Goal: Task Accomplishment & Management: Use online tool/utility

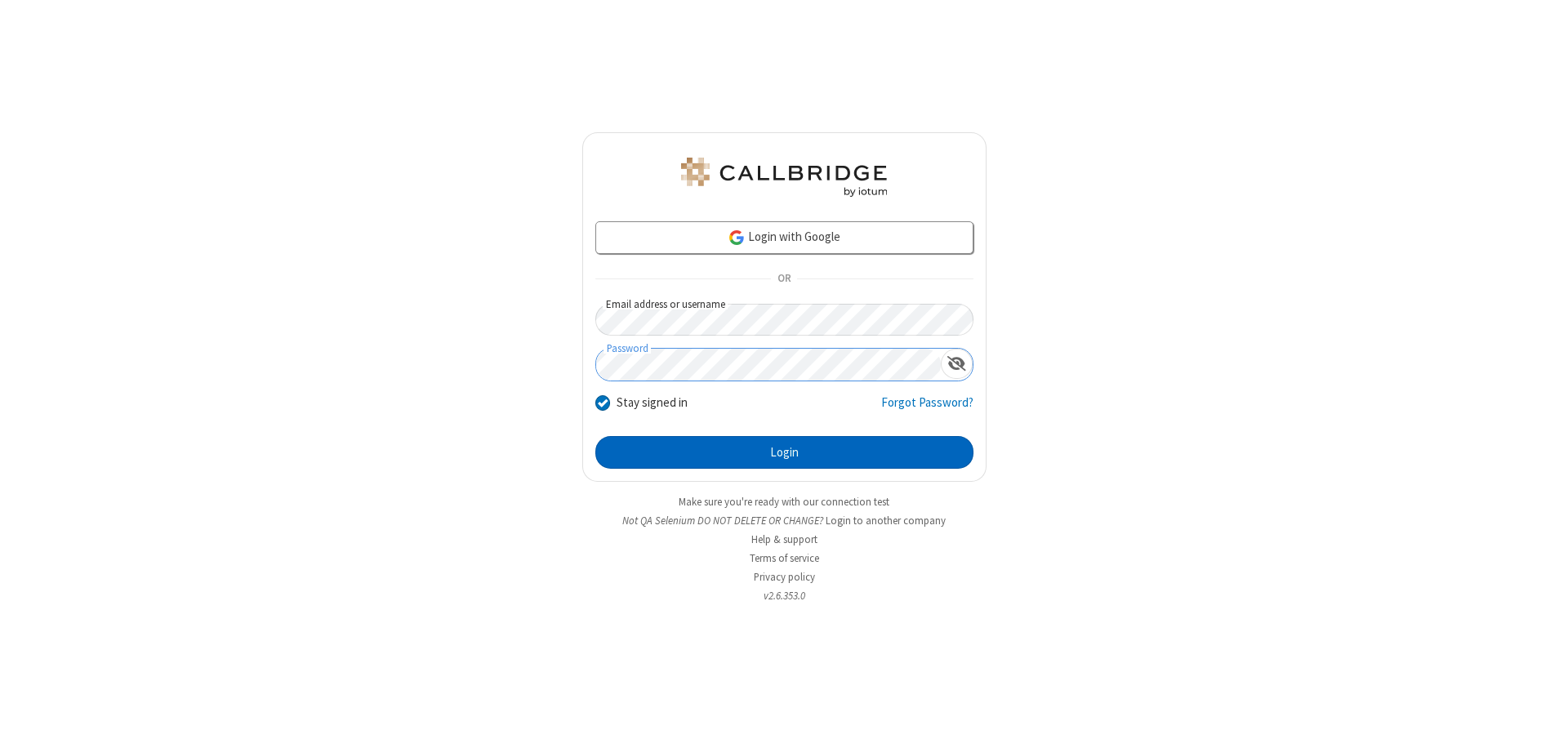
click at [784, 452] on button "Login" at bounding box center [784, 452] width 378 height 33
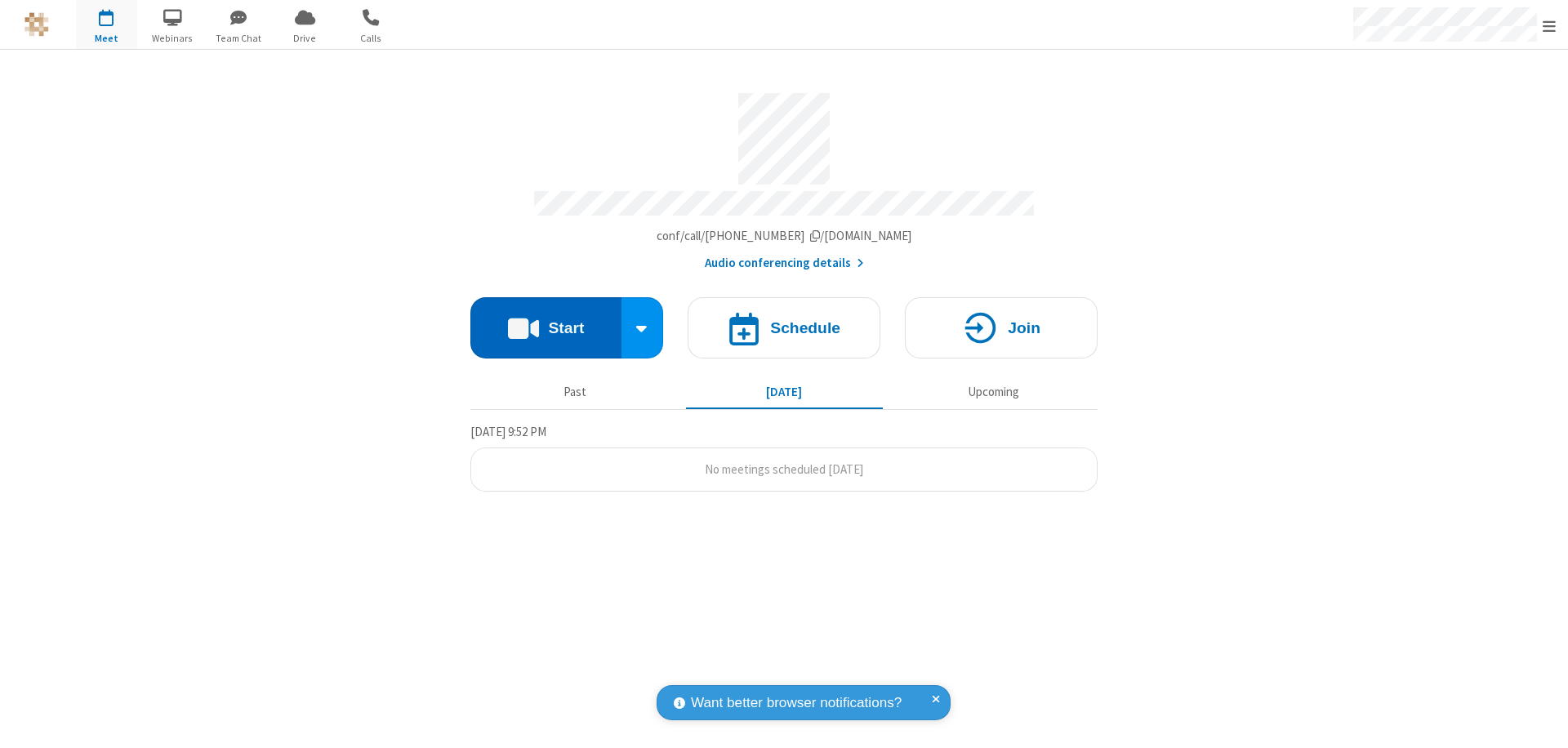
click at [546, 320] on button "Start" at bounding box center [545, 328] width 151 height 62
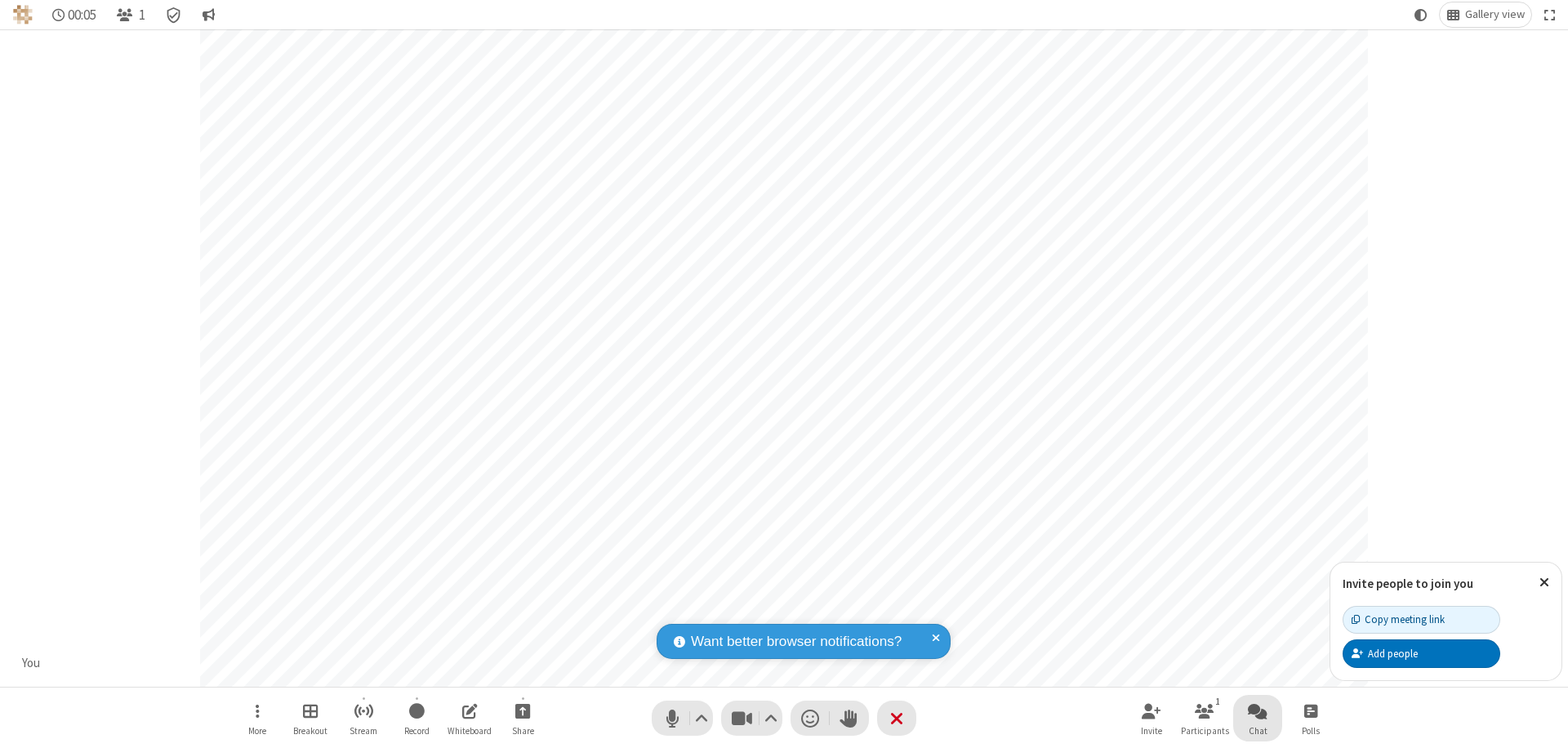
click at [1257, 710] on span "Open chat" at bounding box center [1257, 710] width 20 height 21
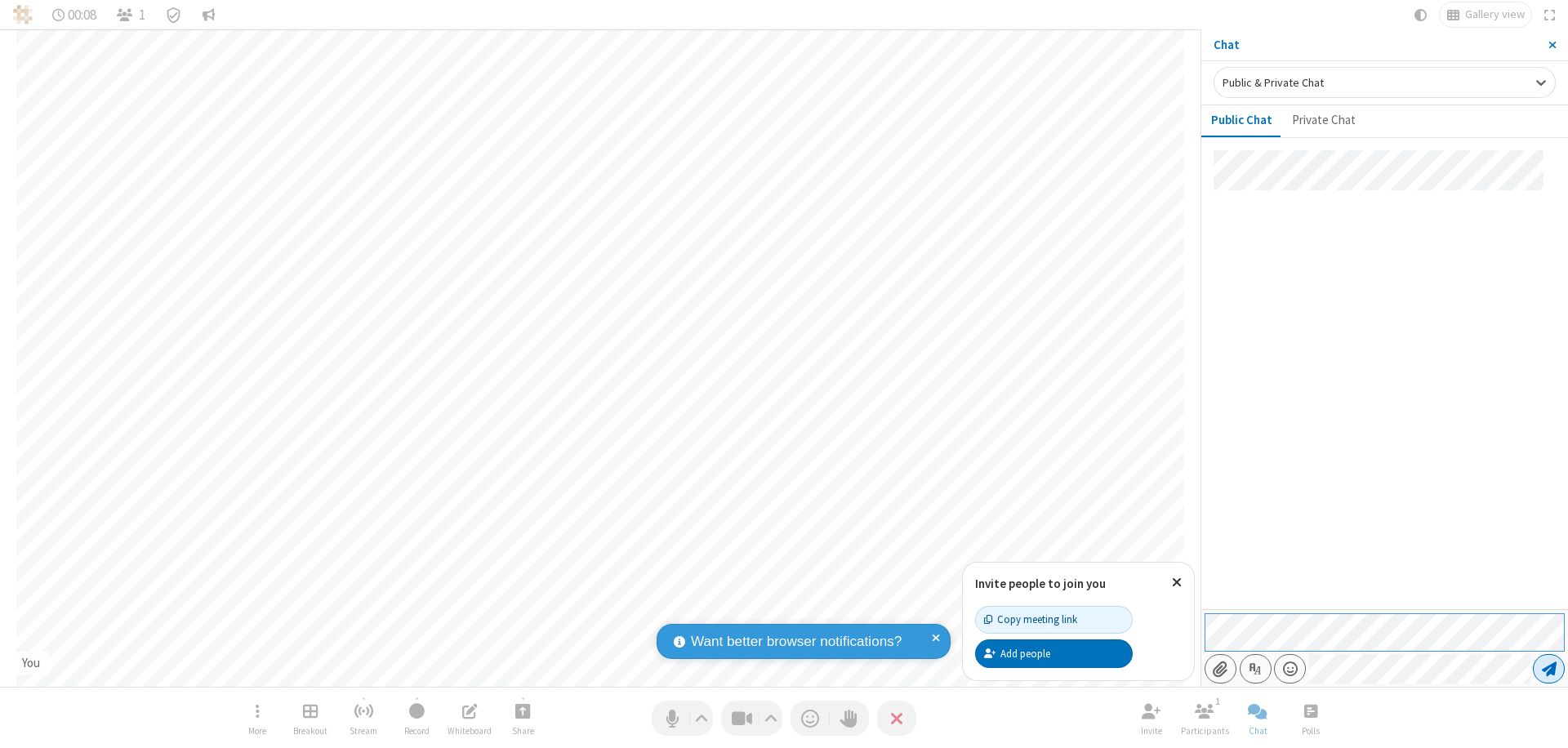
click at [1548, 669] on span "Send message" at bounding box center [1549, 668] width 14 height 16
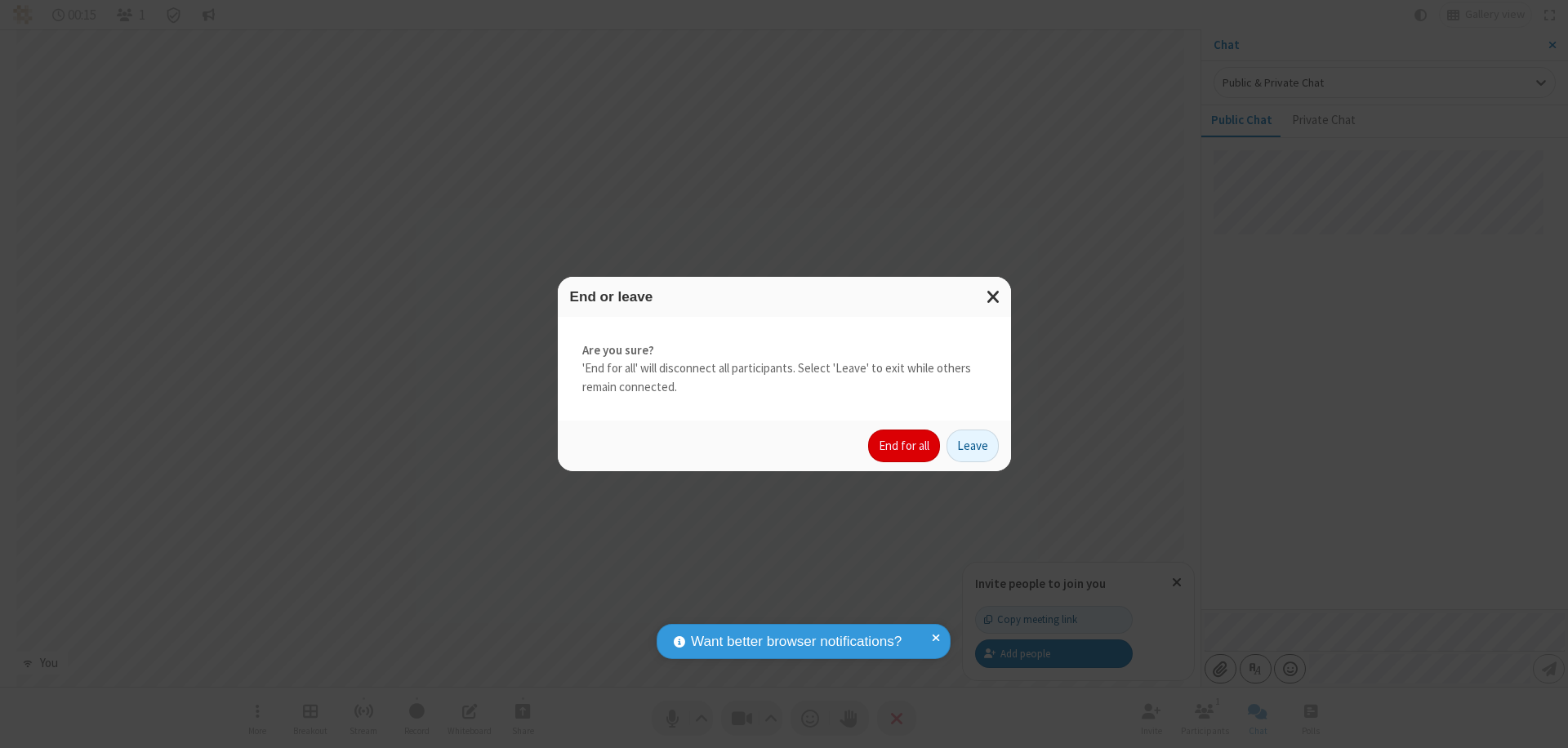
click at [905, 446] on button "End for all" at bounding box center [904, 446] width 71 height 33
